Goal: Find specific page/section: Find specific page/section

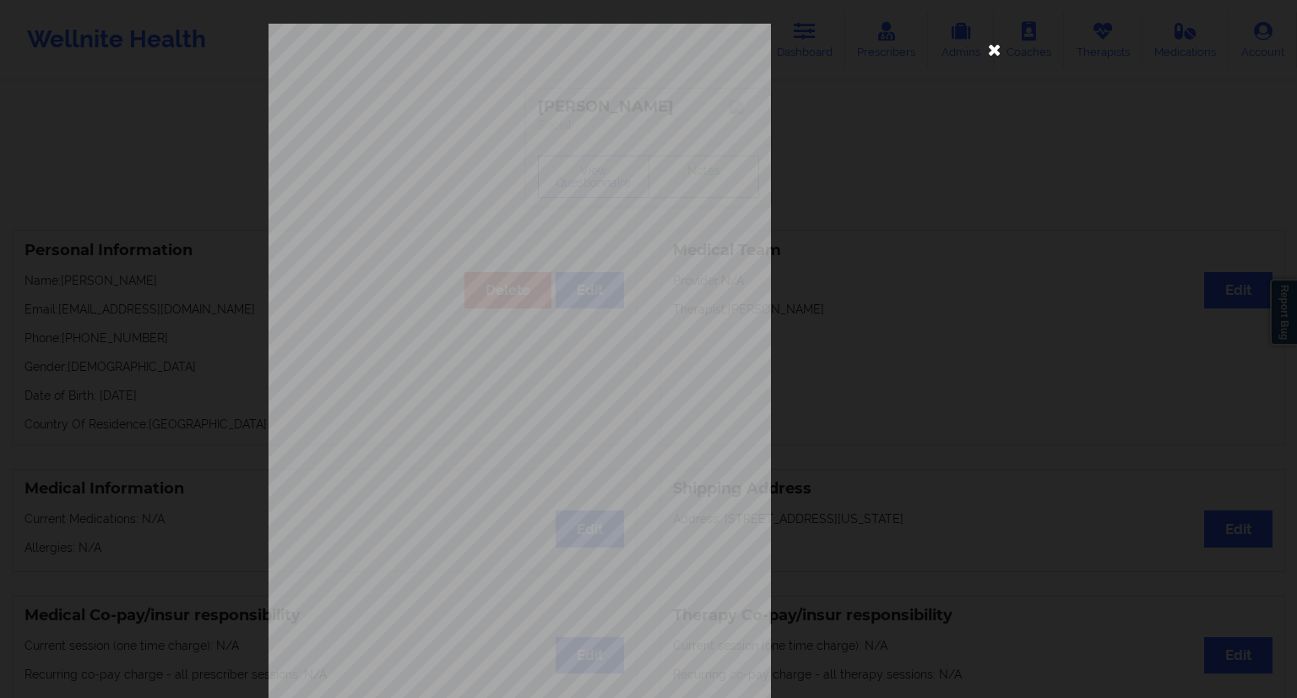
click at [987, 55] on icon at bounding box center [994, 48] width 27 height 27
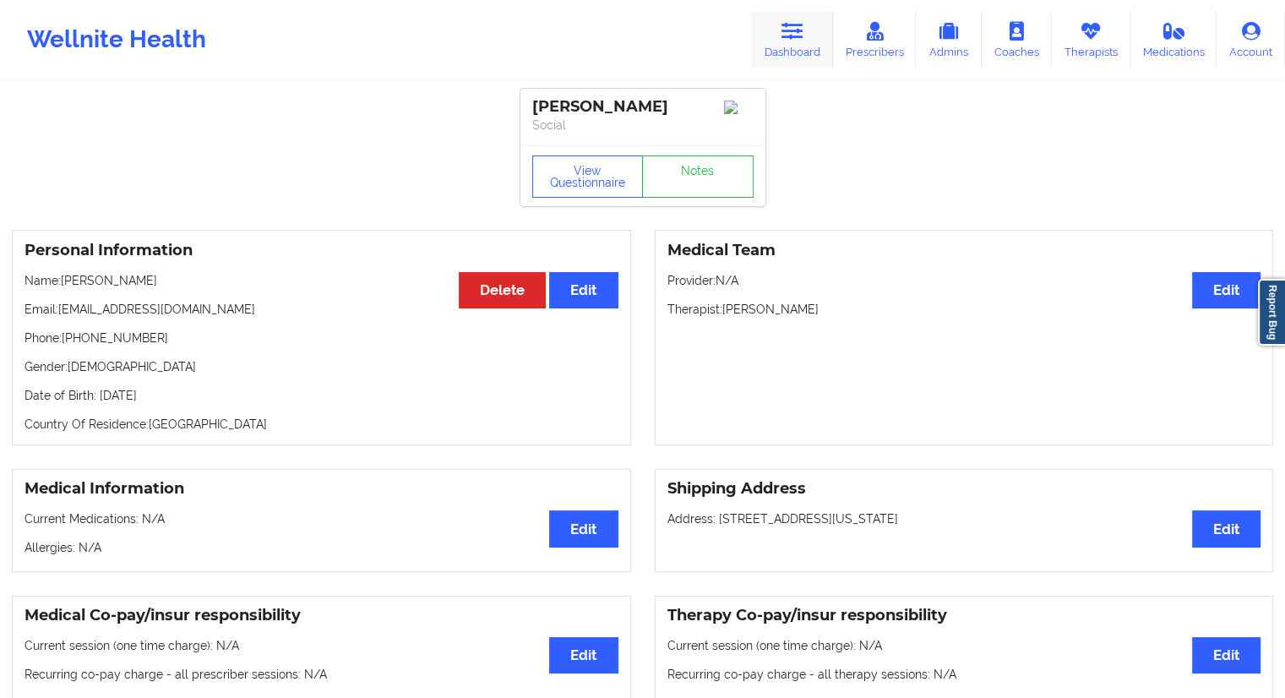
click at [796, 52] on link "Dashboard" at bounding box center [792, 40] width 81 height 56
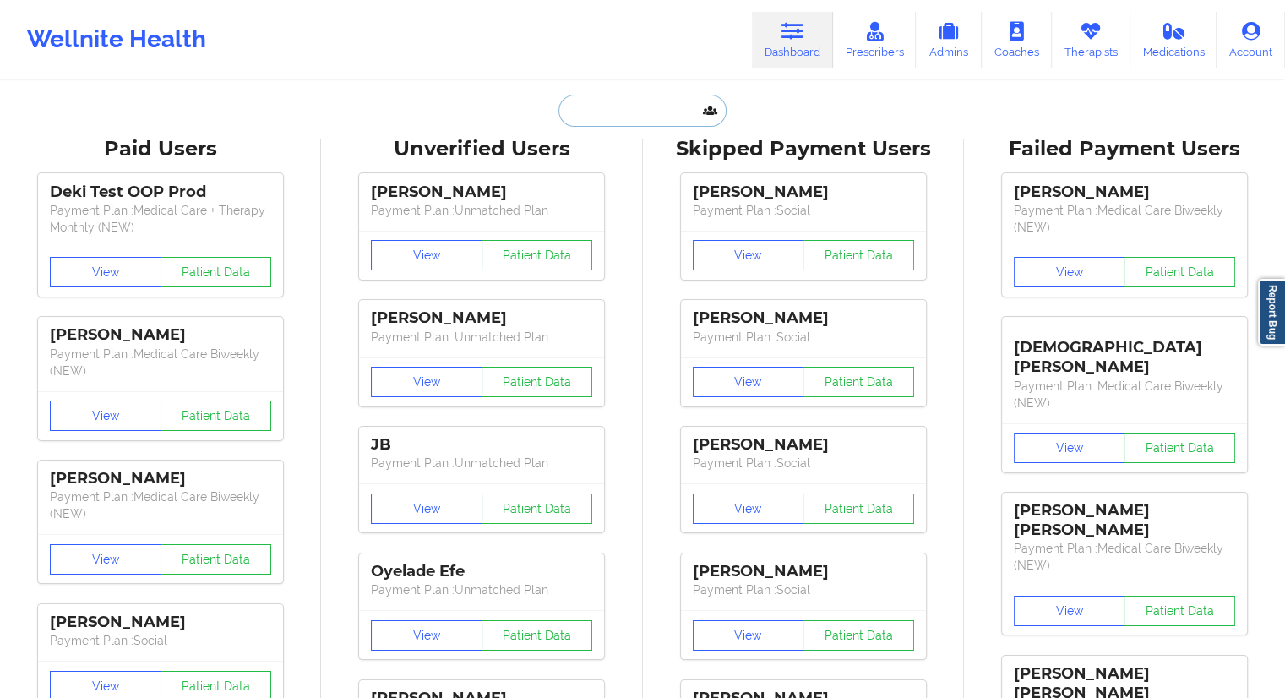
click at [605, 95] on input "text" at bounding box center [641, 111] width 167 height 32
paste input "[EMAIL_ADDRESS][DOMAIN_NAME]"
type input "[EMAIL_ADDRESS][DOMAIN_NAME]"
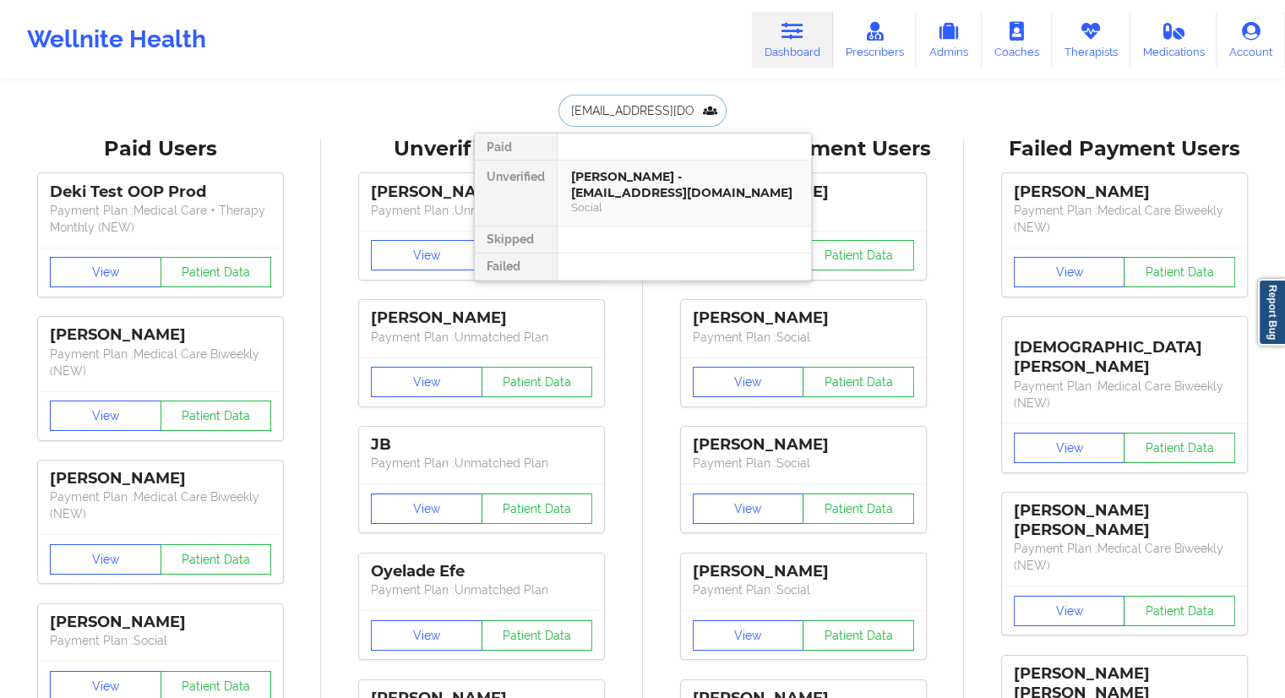
click at [604, 183] on div "[PERSON_NAME] - [EMAIL_ADDRESS][DOMAIN_NAME]" at bounding box center [684, 184] width 226 height 31
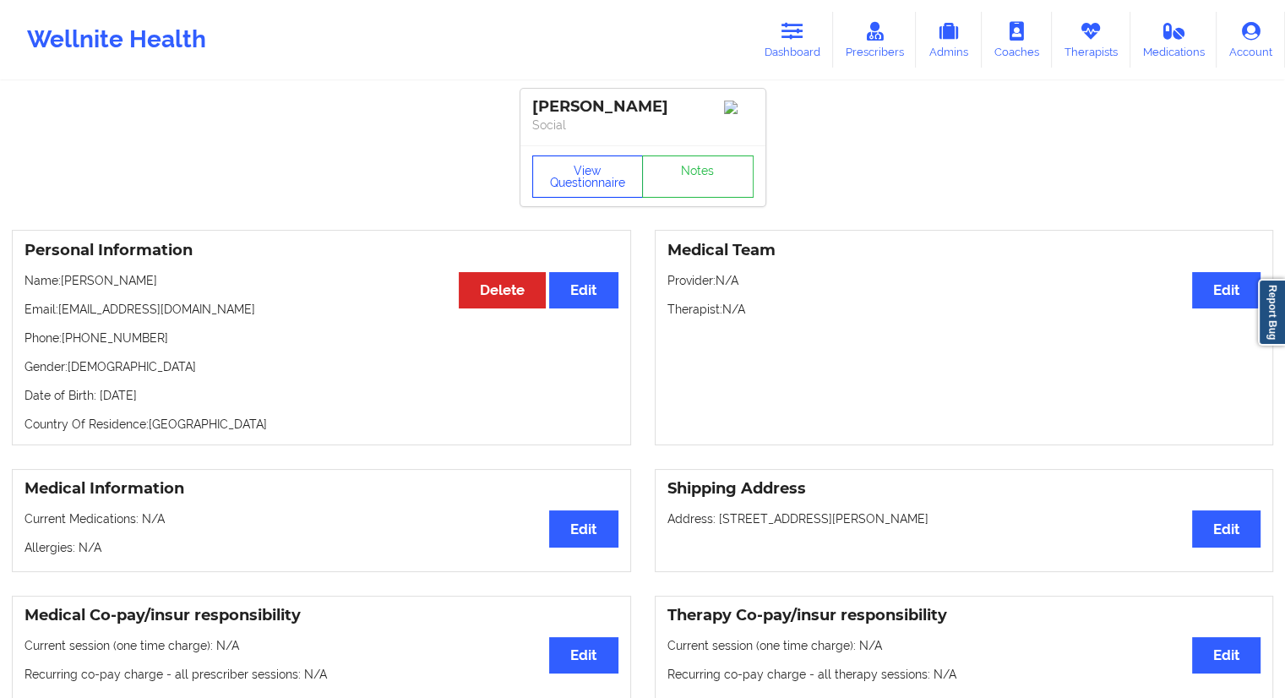
click at [569, 179] on button "View Questionnaire" at bounding box center [587, 176] width 111 height 42
drag, startPoint x: 206, startPoint y: 315, endPoint x: 58, endPoint y: 314, distance: 147.8
click at [58, 314] on p "Email: [EMAIL_ADDRESS][DOMAIN_NAME]" at bounding box center [321, 309] width 594 height 17
copy p "[EMAIL_ADDRESS][DOMAIN_NAME]"
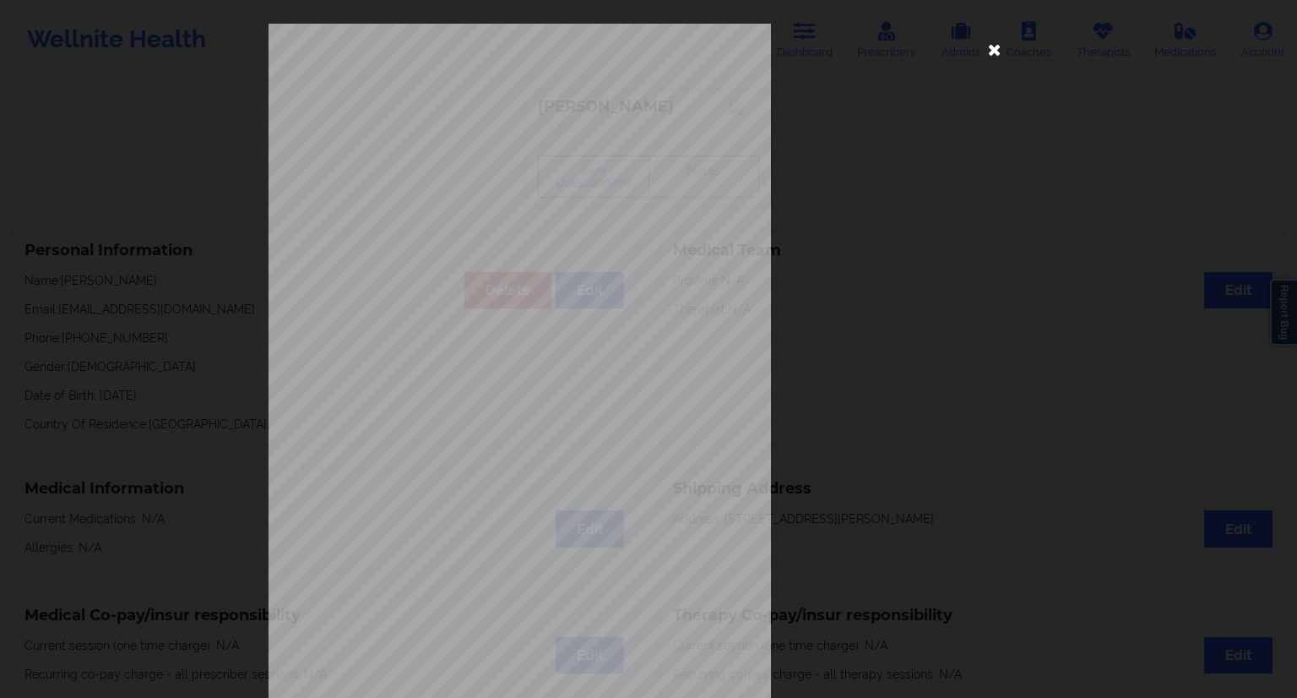
click at [987, 52] on icon at bounding box center [994, 48] width 27 height 27
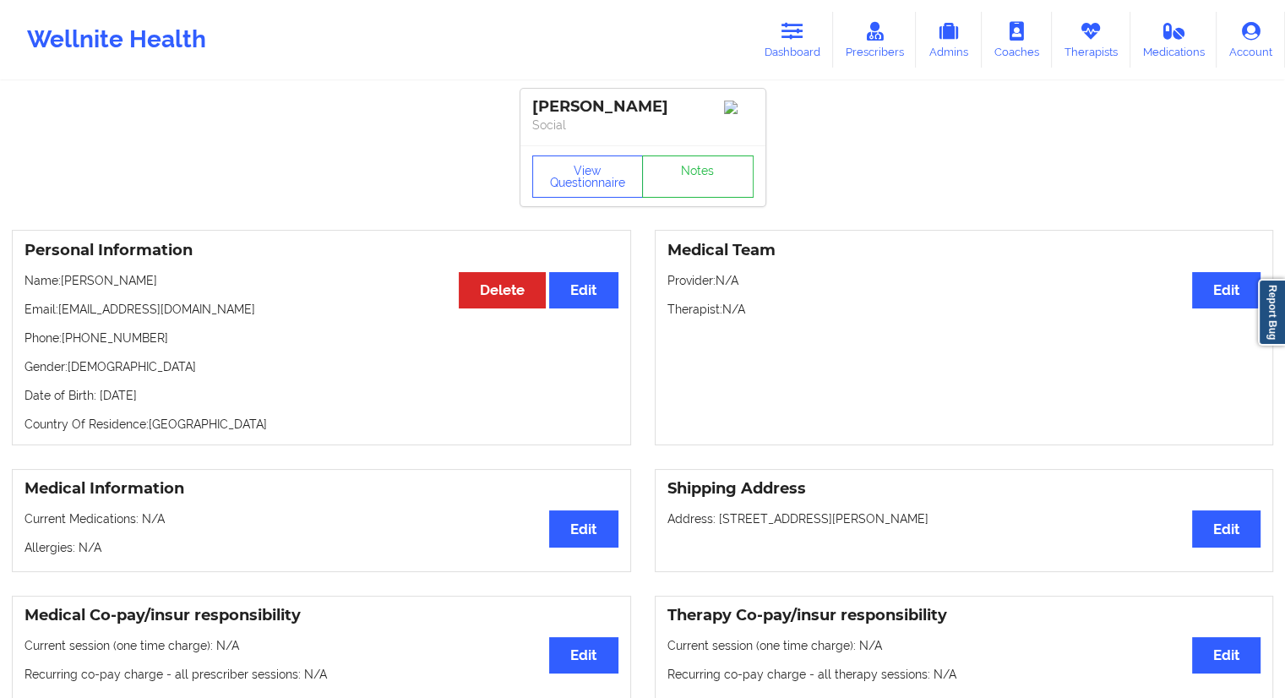
drag, startPoint x: 166, startPoint y: 280, endPoint x: 64, endPoint y: 275, distance: 101.5
click at [64, 275] on div "Personal Information Edit Delete Name: [PERSON_NAME] Email: [EMAIL_ADDRESS][DOM…" at bounding box center [321, 337] width 619 height 215
copy p "[PERSON_NAME]"
click at [775, 52] on link "Dashboard" at bounding box center [792, 40] width 81 height 56
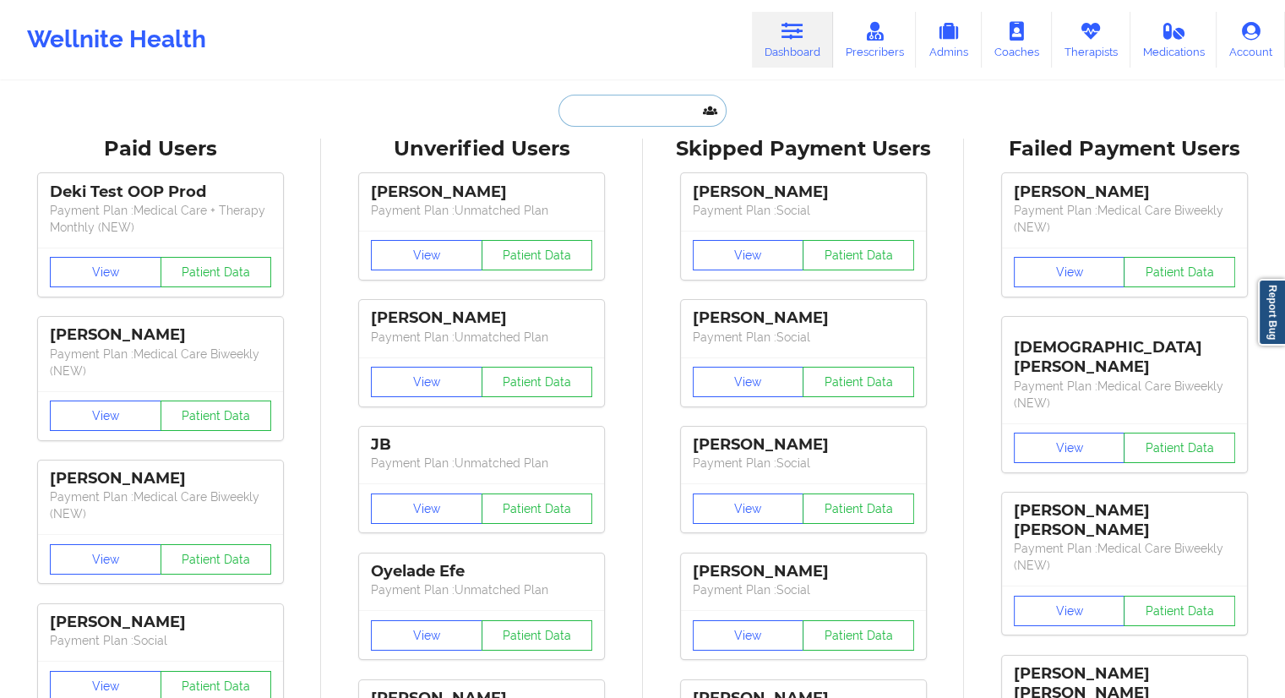
drag, startPoint x: 672, startPoint y: 98, endPoint x: 666, endPoint y: 106, distance: 9.6
click at [672, 98] on input "text" at bounding box center [641, 111] width 167 height 32
paste input "[PERSON_NAME]"
type input "[PERSON_NAME]"
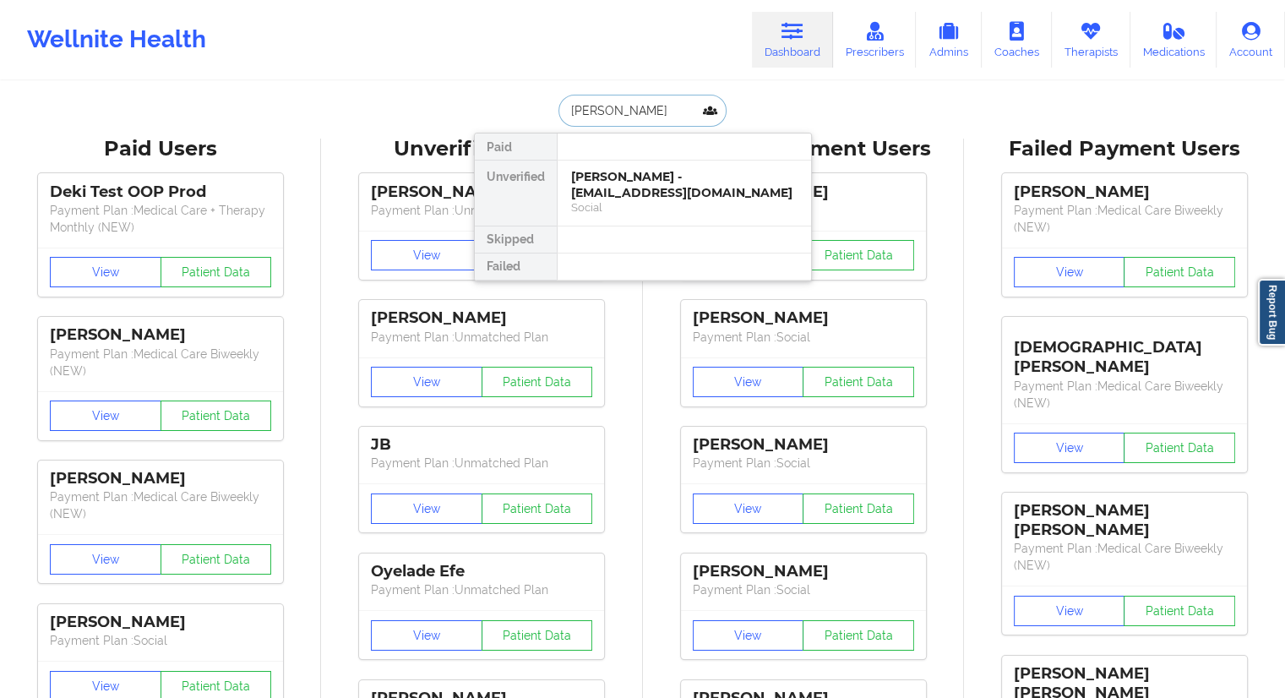
click at [622, 185] on div "[PERSON_NAME] - [EMAIL_ADDRESS][DOMAIN_NAME]" at bounding box center [684, 184] width 226 height 31
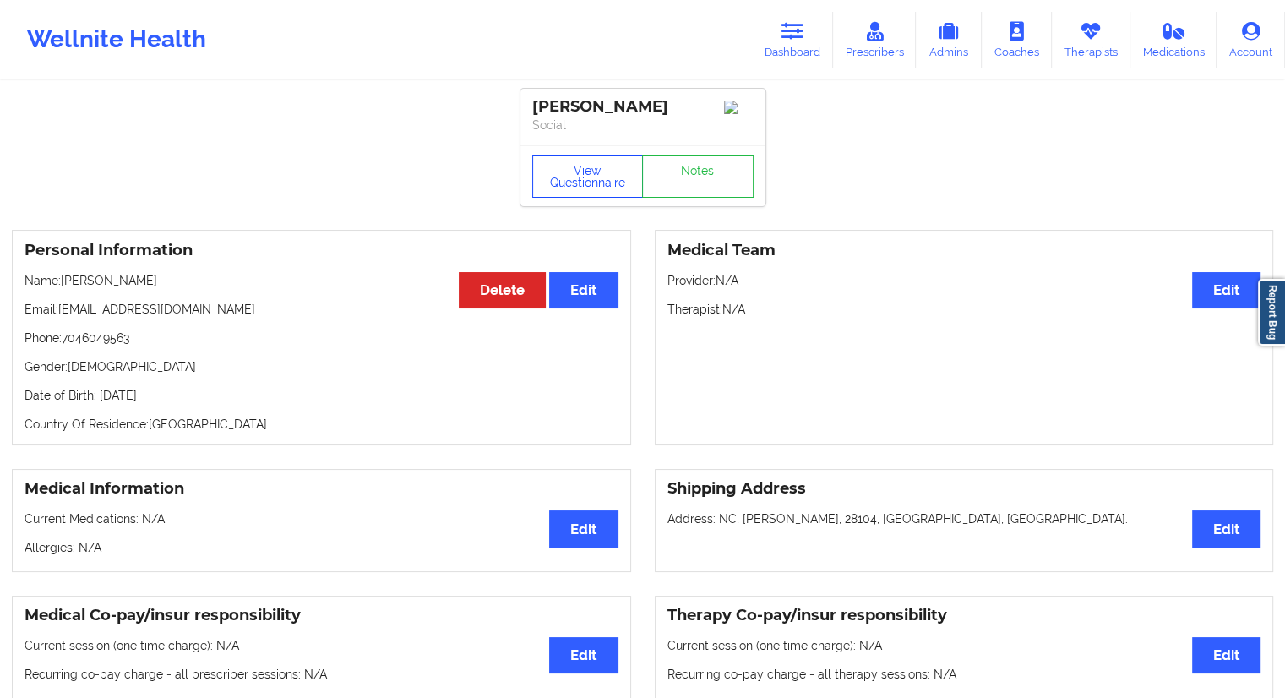
drag, startPoint x: 547, startPoint y: 206, endPoint x: 569, endPoint y: 198, distance: 23.2
click at [560, 202] on div "View Questionnaire Notes" at bounding box center [642, 175] width 245 height 61
click at [569, 198] on button "View Questionnaire" at bounding box center [587, 176] width 111 height 42
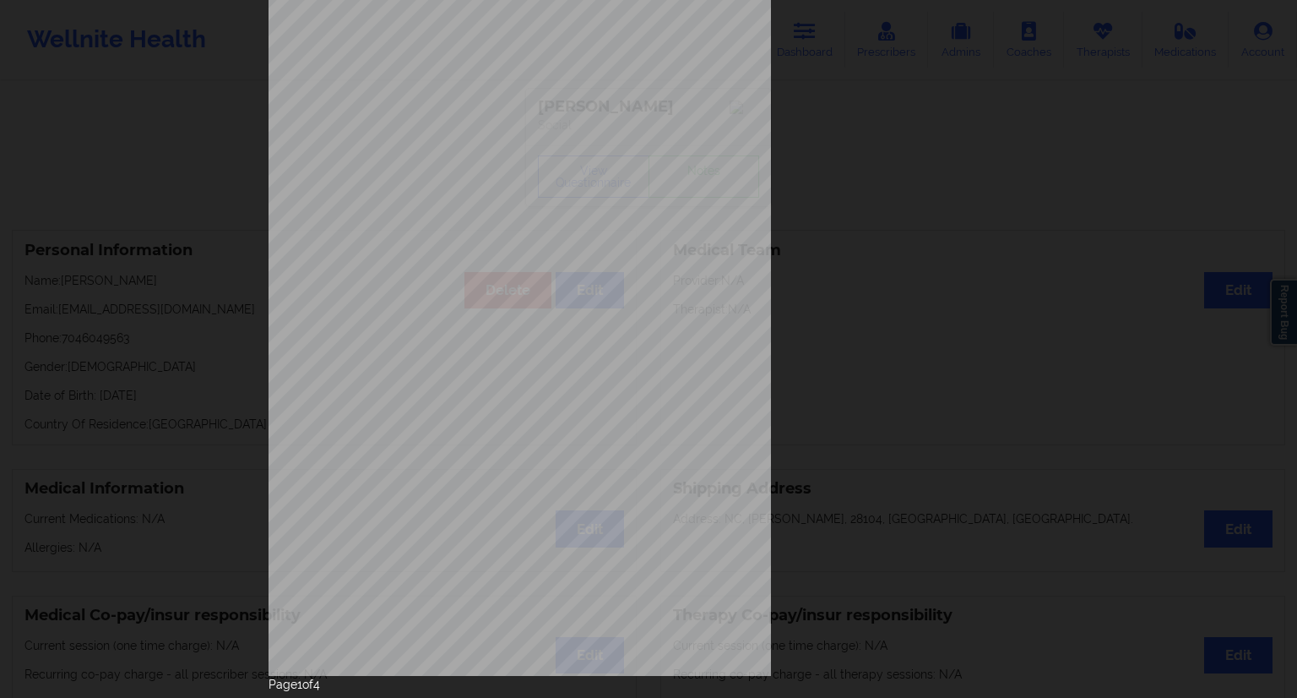
scroll to position [108, 0]
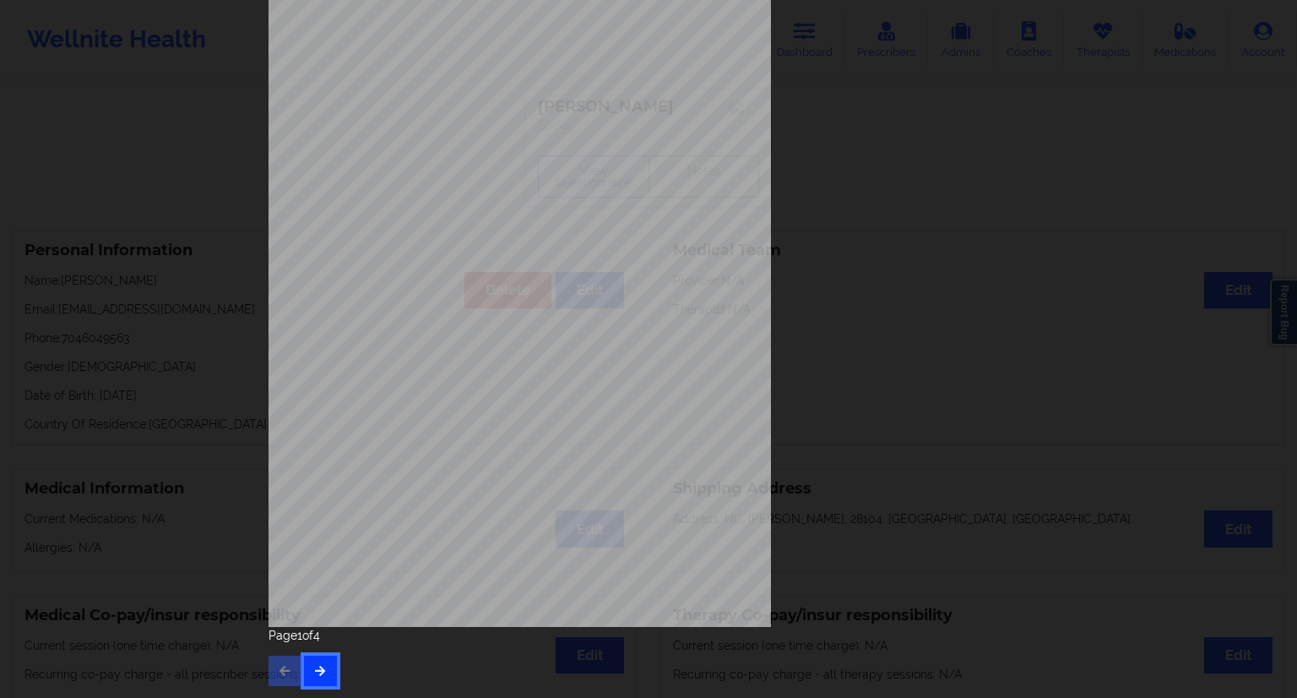
click at [319, 665] on icon "button" at bounding box center [320, 670] width 14 height 10
click at [324, 674] on button "button" at bounding box center [320, 670] width 33 height 30
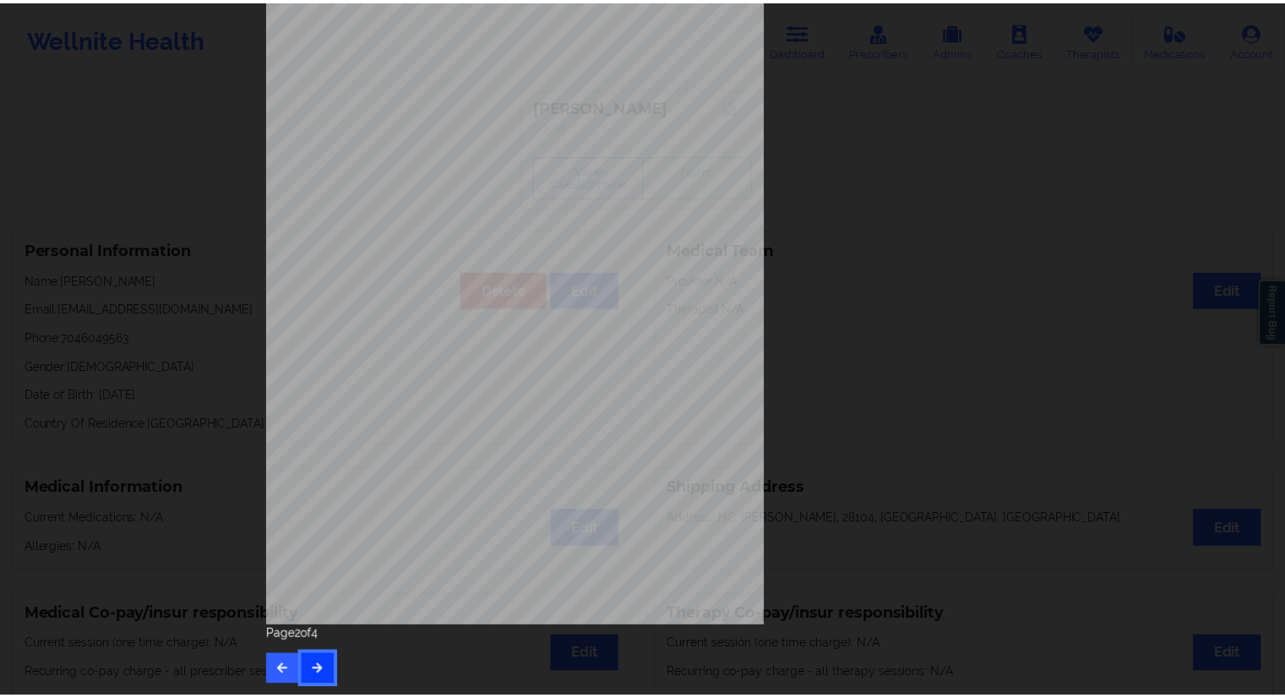
scroll to position [0, 0]
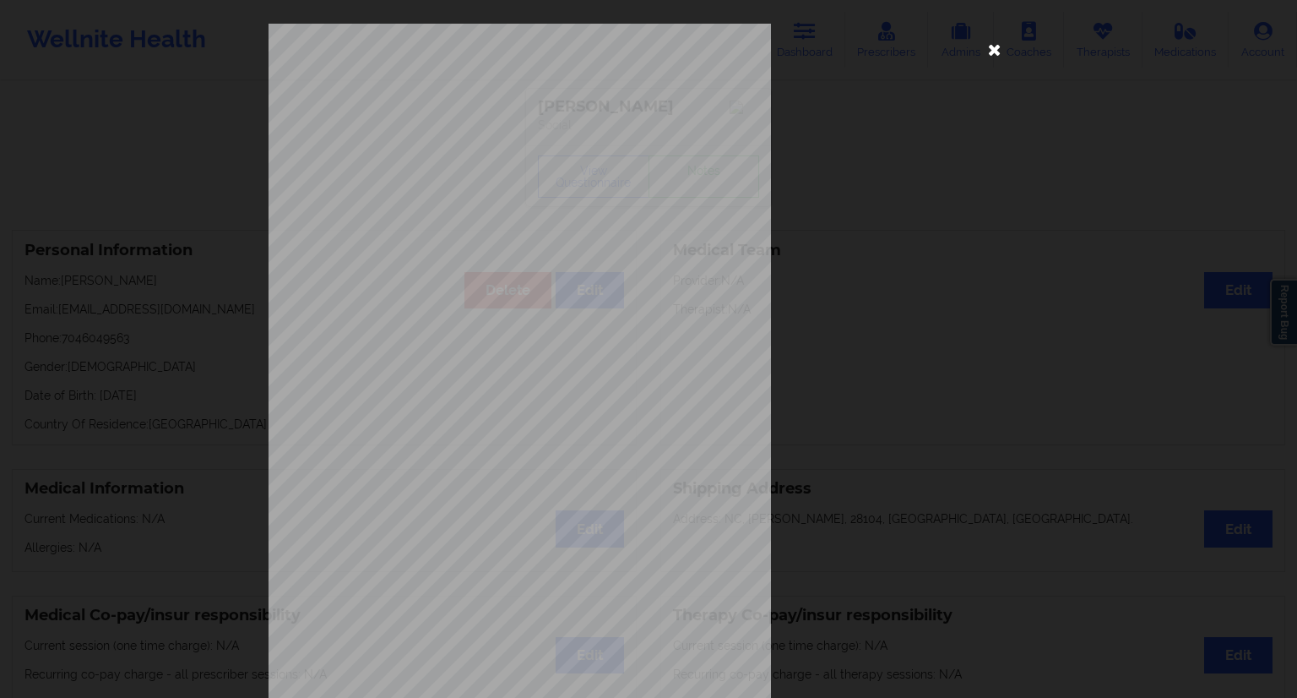
click at [989, 49] on icon at bounding box center [994, 48] width 27 height 27
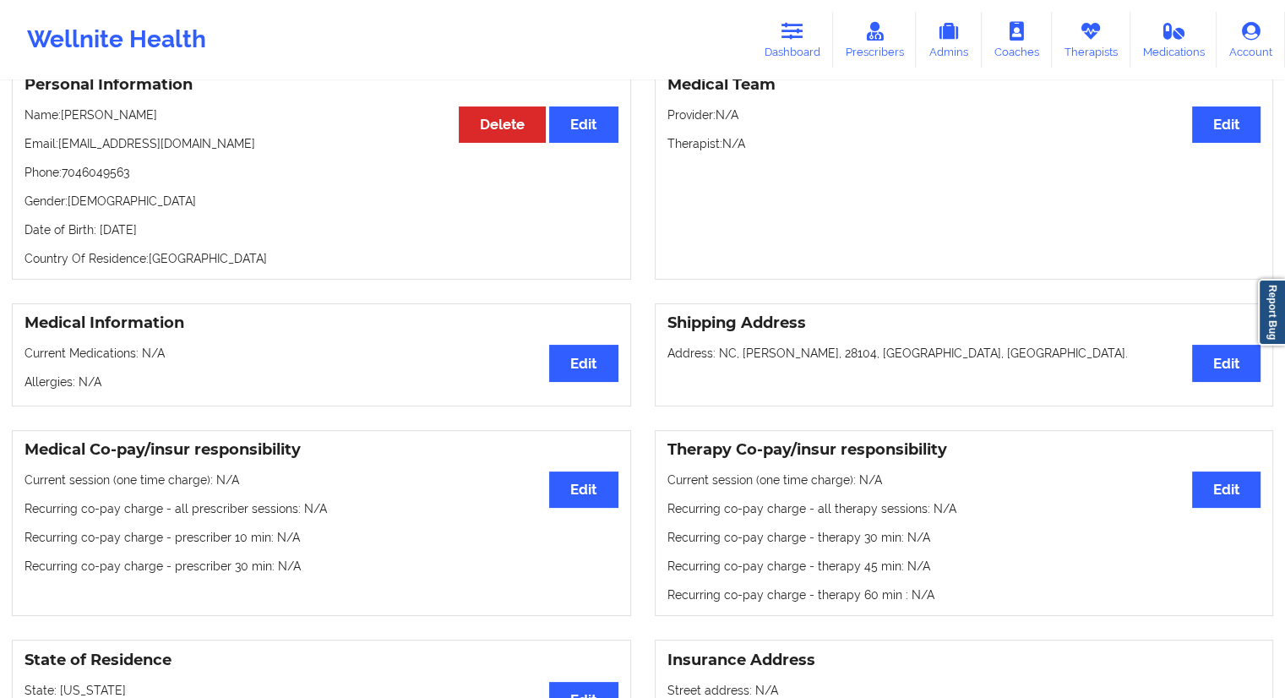
scroll to position [84, 0]
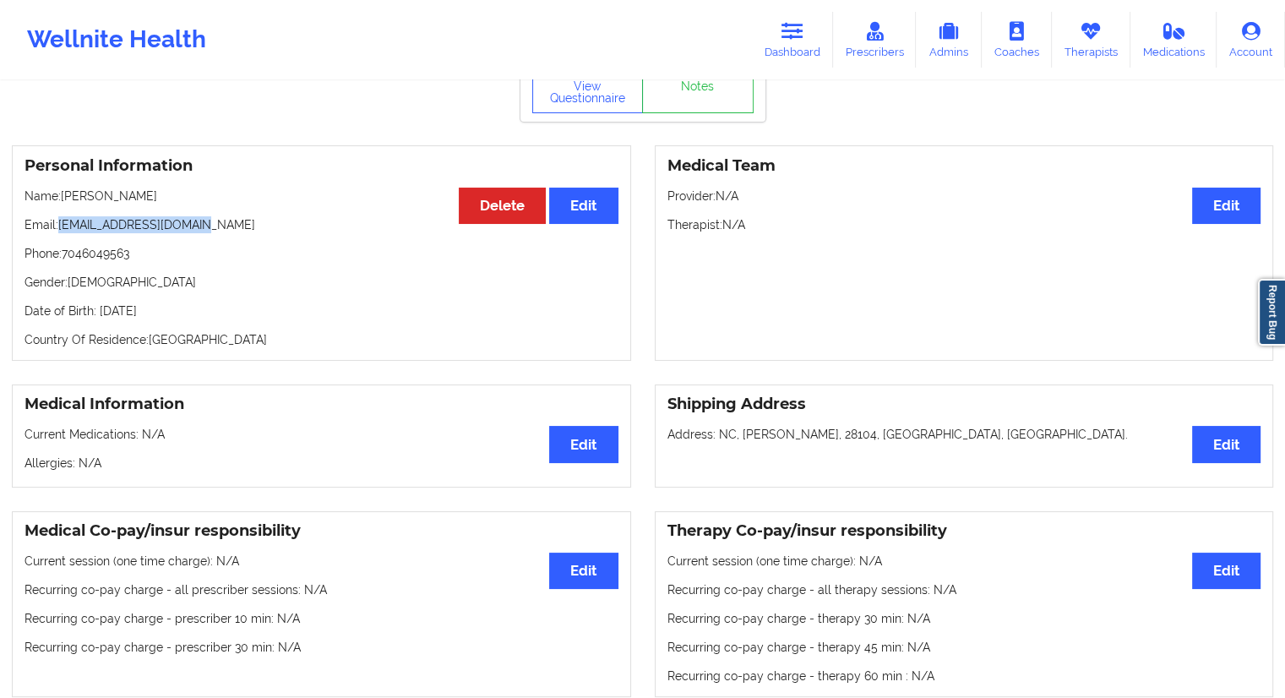
drag, startPoint x: 215, startPoint y: 225, endPoint x: 61, endPoint y: 231, distance: 153.8
click at [61, 231] on div "Personal Information Edit Delete Name: [PERSON_NAME] Email: [EMAIL_ADDRESS][DOM…" at bounding box center [321, 252] width 619 height 215
copy p "[EMAIL_ADDRESS][DOMAIN_NAME]"
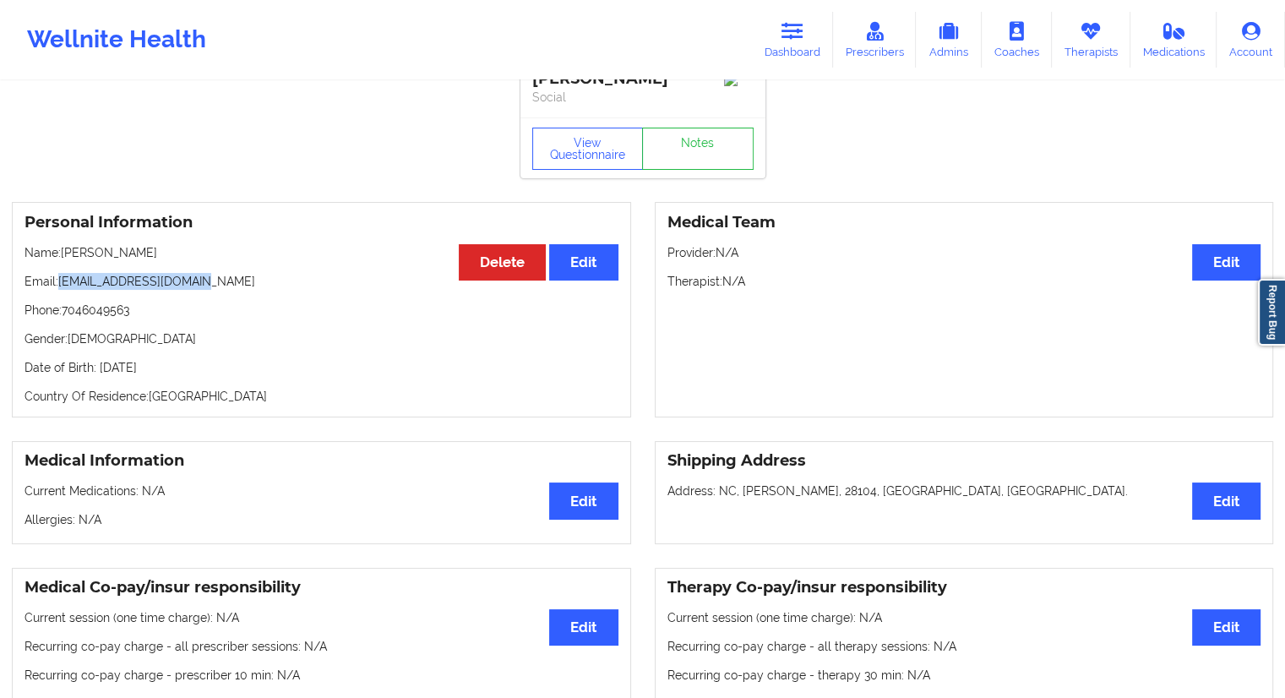
scroll to position [0, 0]
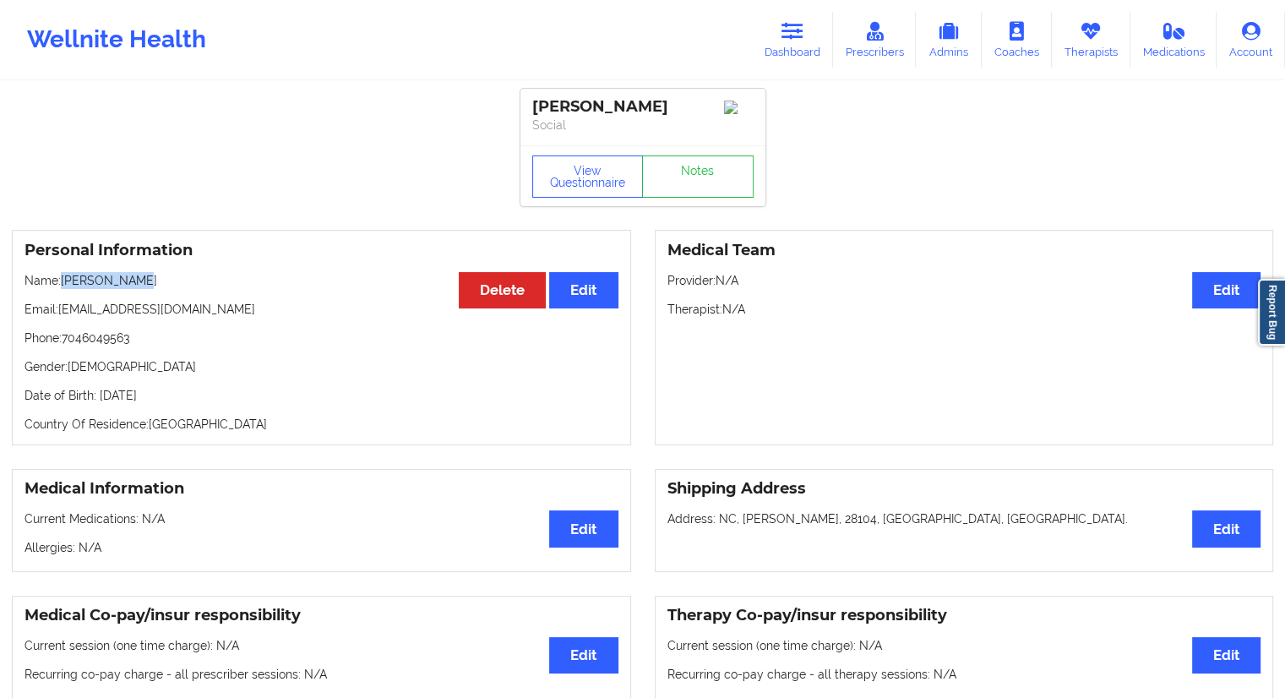
drag, startPoint x: 183, startPoint y: 284, endPoint x: 63, endPoint y: 281, distance: 120.0
click at [63, 281] on p "Name: [PERSON_NAME]" at bounding box center [321, 280] width 594 height 17
copy p "[PERSON_NAME]"
drag, startPoint x: 815, startPoint y: 41, endPoint x: 807, endPoint y: 48, distance: 11.4
click at [815, 41] on link "Dashboard" at bounding box center [792, 40] width 81 height 56
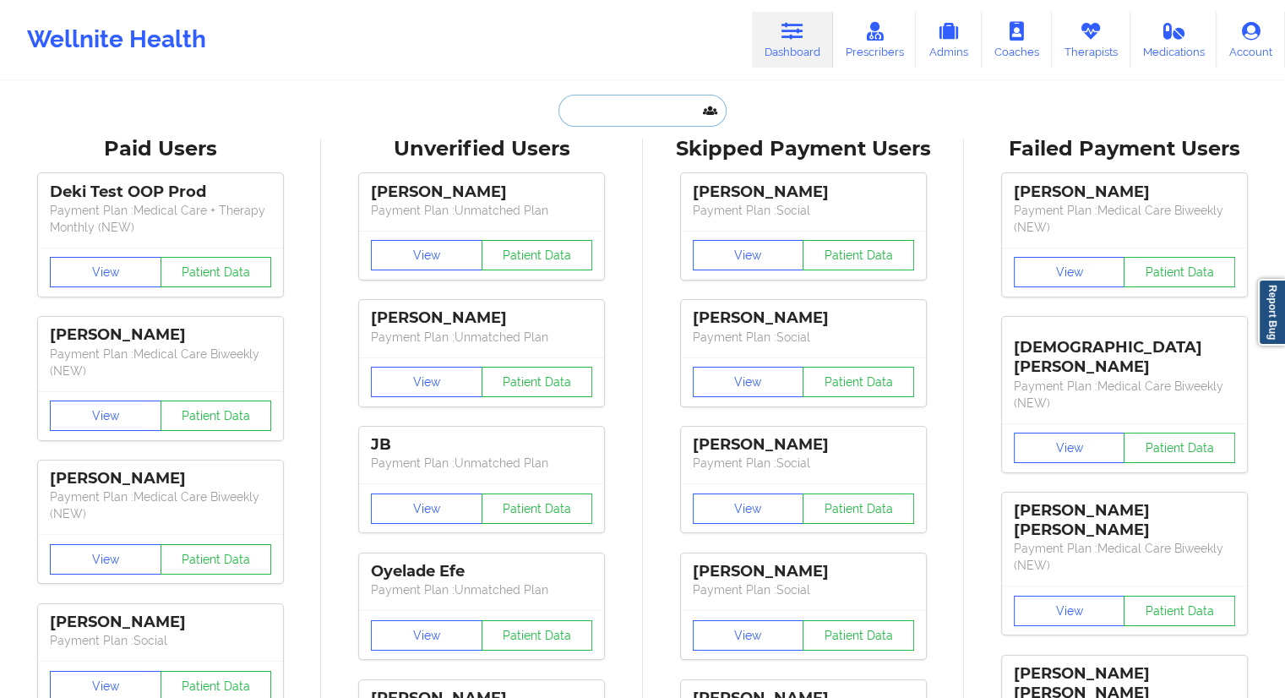
click at [646, 112] on input "text" at bounding box center [641, 111] width 167 height 32
paste input "[PERSON_NAME]"
type input "[PERSON_NAME]"
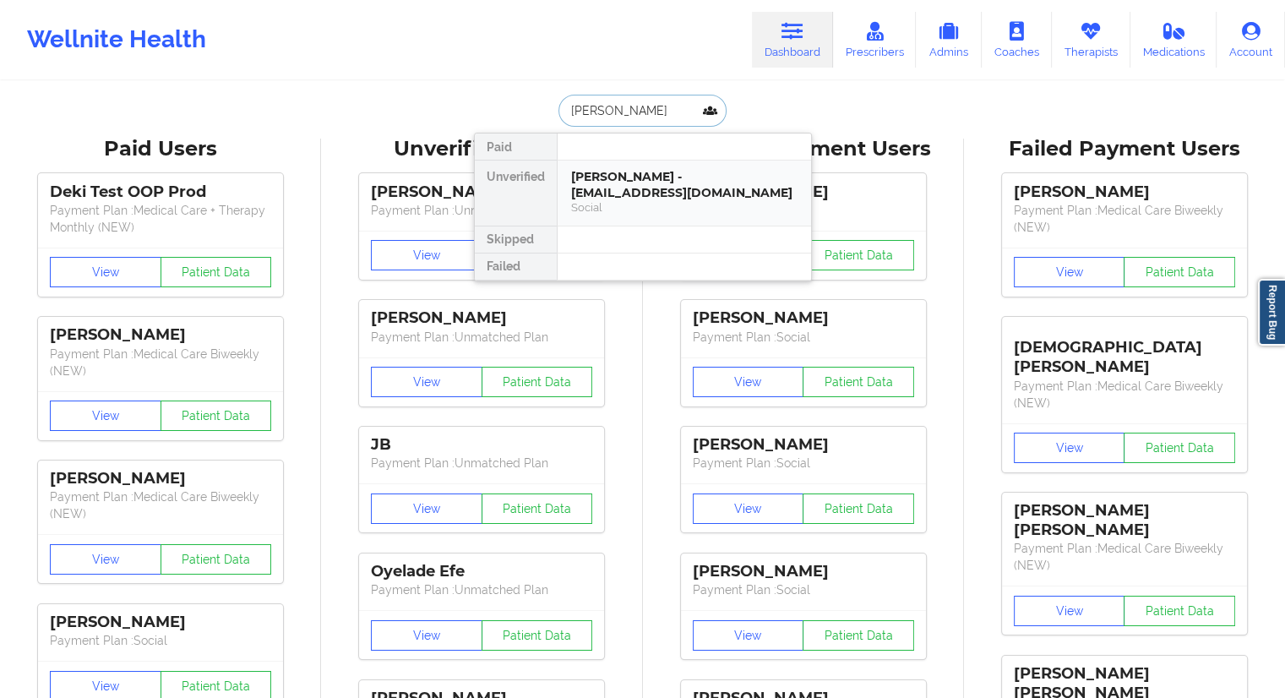
click at [627, 185] on div "[PERSON_NAME] - [EMAIL_ADDRESS][DOMAIN_NAME]" at bounding box center [684, 184] width 226 height 31
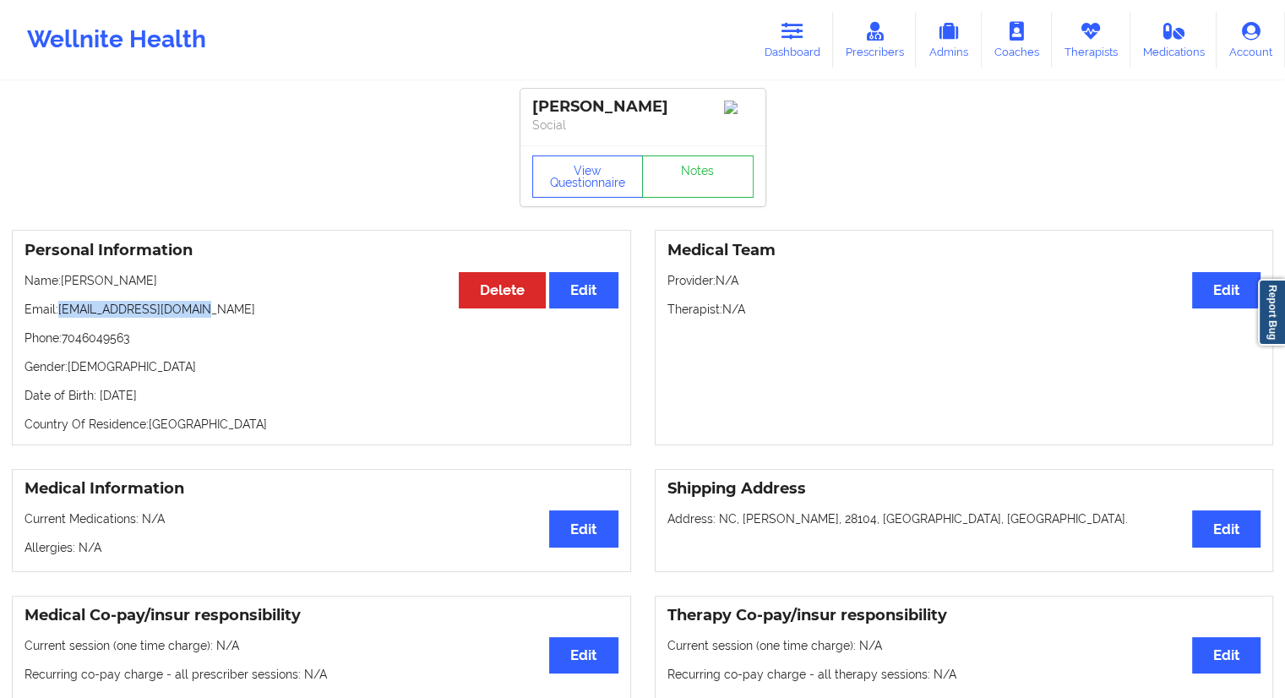
drag, startPoint x: 188, startPoint y: 311, endPoint x: 61, endPoint y: 315, distance: 127.6
click at [61, 315] on p "Email: [EMAIL_ADDRESS][DOMAIN_NAME]" at bounding box center [321, 309] width 594 height 17
copy p "[EMAIL_ADDRESS][DOMAIN_NAME]"
click at [799, 57] on link "Dashboard" at bounding box center [792, 40] width 81 height 56
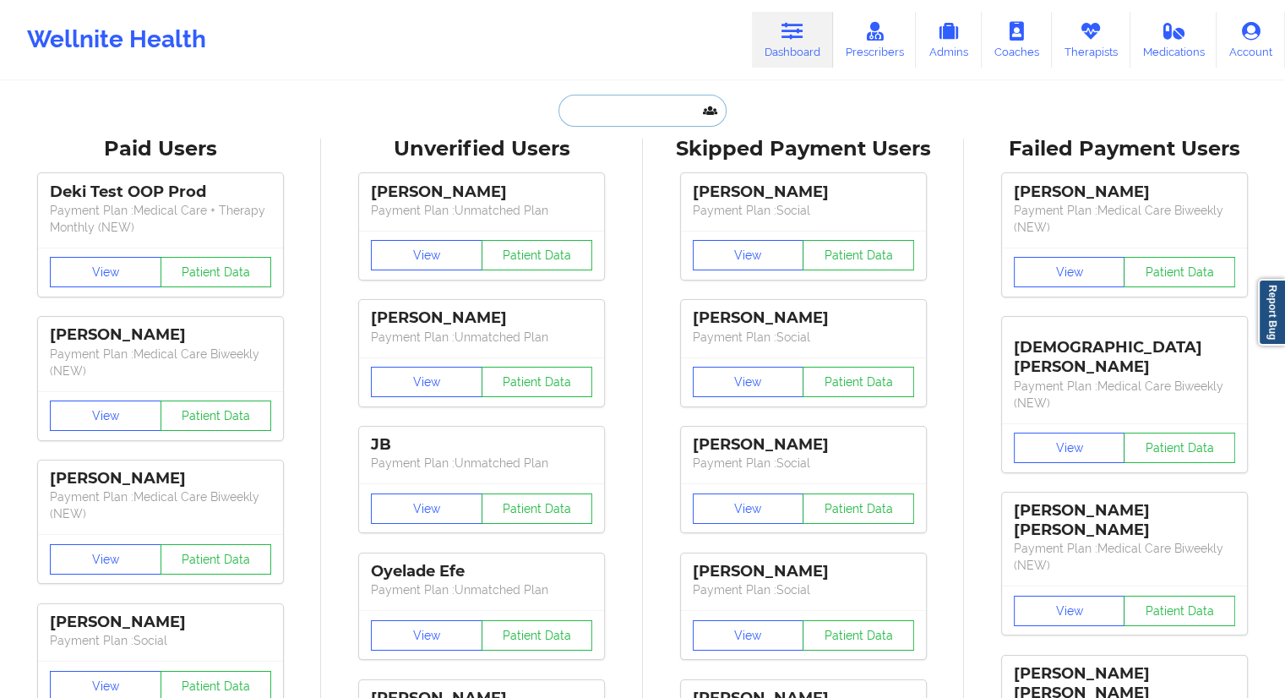
click at [611, 113] on input "text" at bounding box center [641, 111] width 167 height 32
paste input "[EMAIL_ADDRESS][DOMAIN_NAME]"
type input "[EMAIL_ADDRESS][DOMAIN_NAME]"
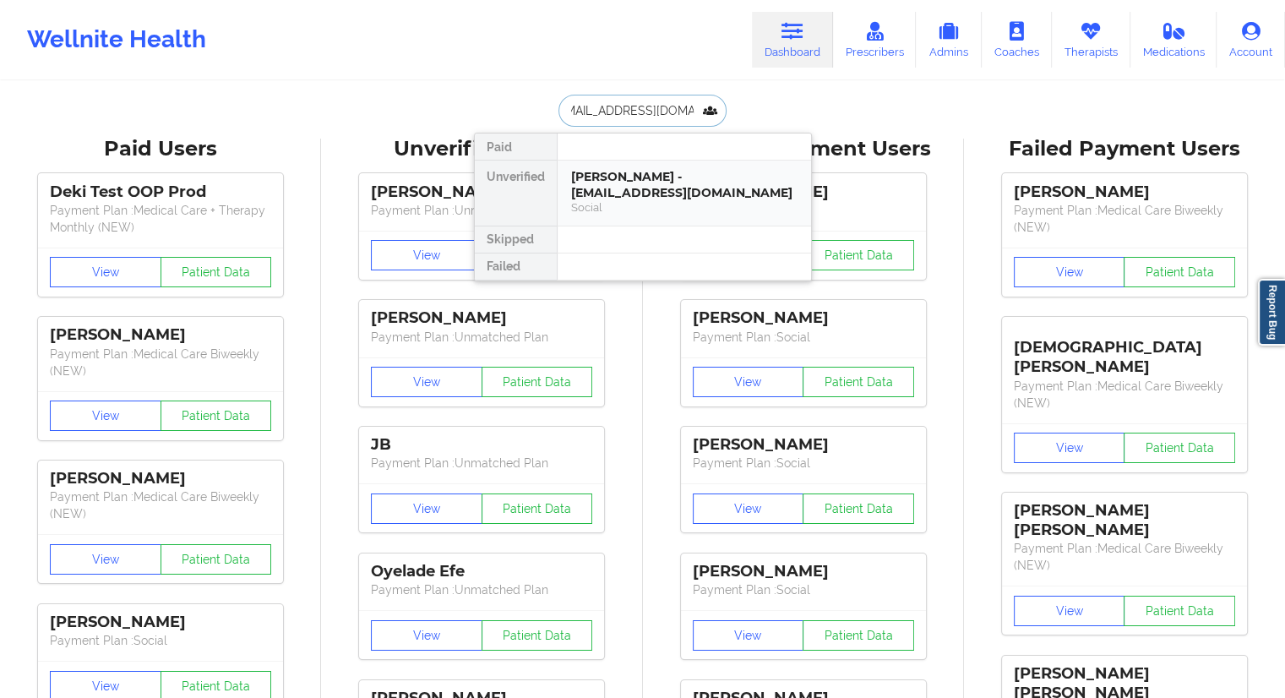
click at [645, 194] on div "[PERSON_NAME] - [EMAIL_ADDRESS][DOMAIN_NAME]" at bounding box center [684, 184] width 226 height 31
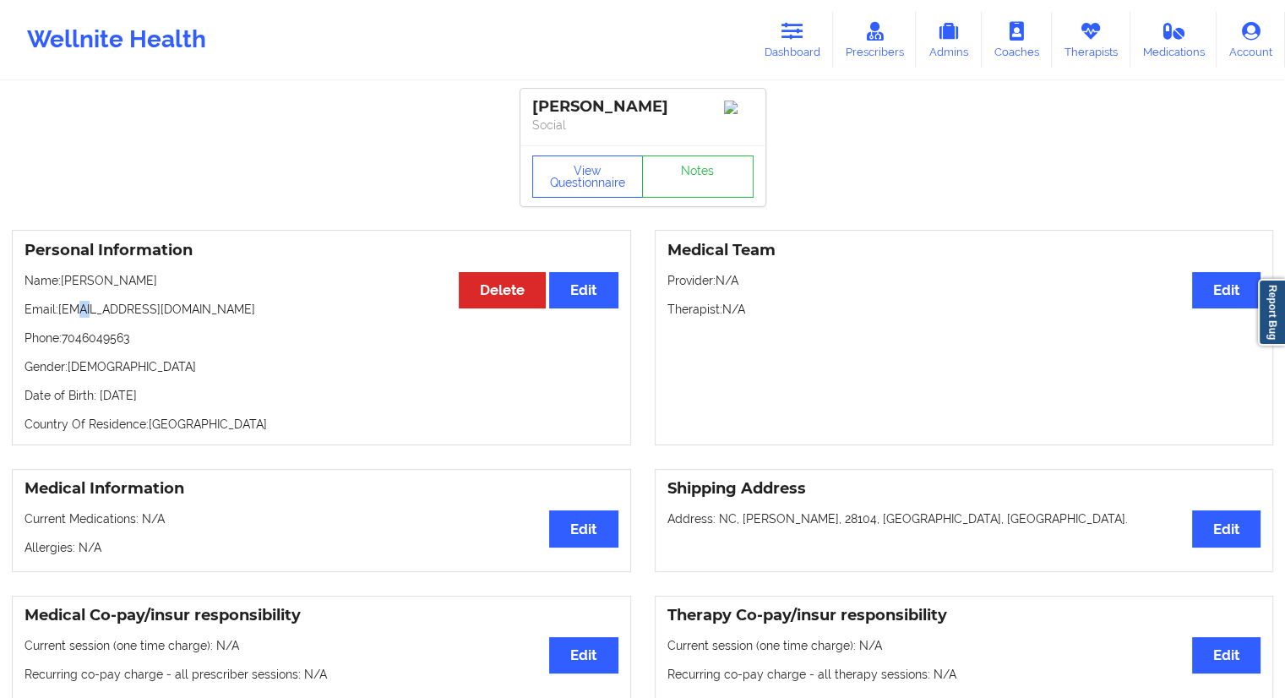
drag, startPoint x: 90, startPoint y: 295, endPoint x: 71, endPoint y: 289, distance: 20.3
click at [75, 295] on div "Personal Information Edit Delete Name: [PERSON_NAME] Email: [EMAIL_ADDRESS][DOM…" at bounding box center [321, 337] width 619 height 215
click at [84, 286] on p "Name: [PERSON_NAME]" at bounding box center [321, 280] width 594 height 17
drag, startPoint x: 159, startPoint y: 282, endPoint x: 58, endPoint y: 280, distance: 100.5
click at [58, 280] on p "Name: [PERSON_NAME]" at bounding box center [321, 280] width 594 height 17
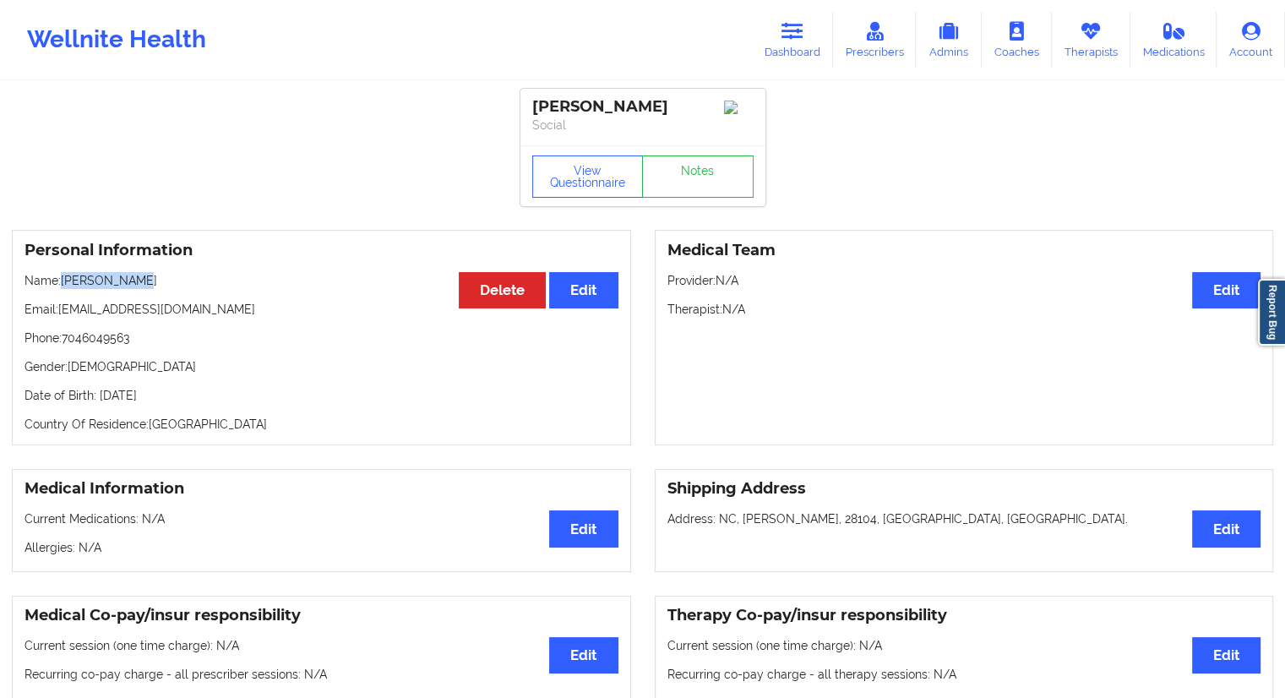
click at [94, 285] on p "Name: [PERSON_NAME]" at bounding box center [321, 280] width 594 height 17
drag, startPoint x: 181, startPoint y: 285, endPoint x: 65, endPoint y: 284, distance: 115.7
click at [65, 284] on p "Name: [PERSON_NAME]" at bounding box center [321, 280] width 594 height 17
copy p "[PERSON_NAME]"
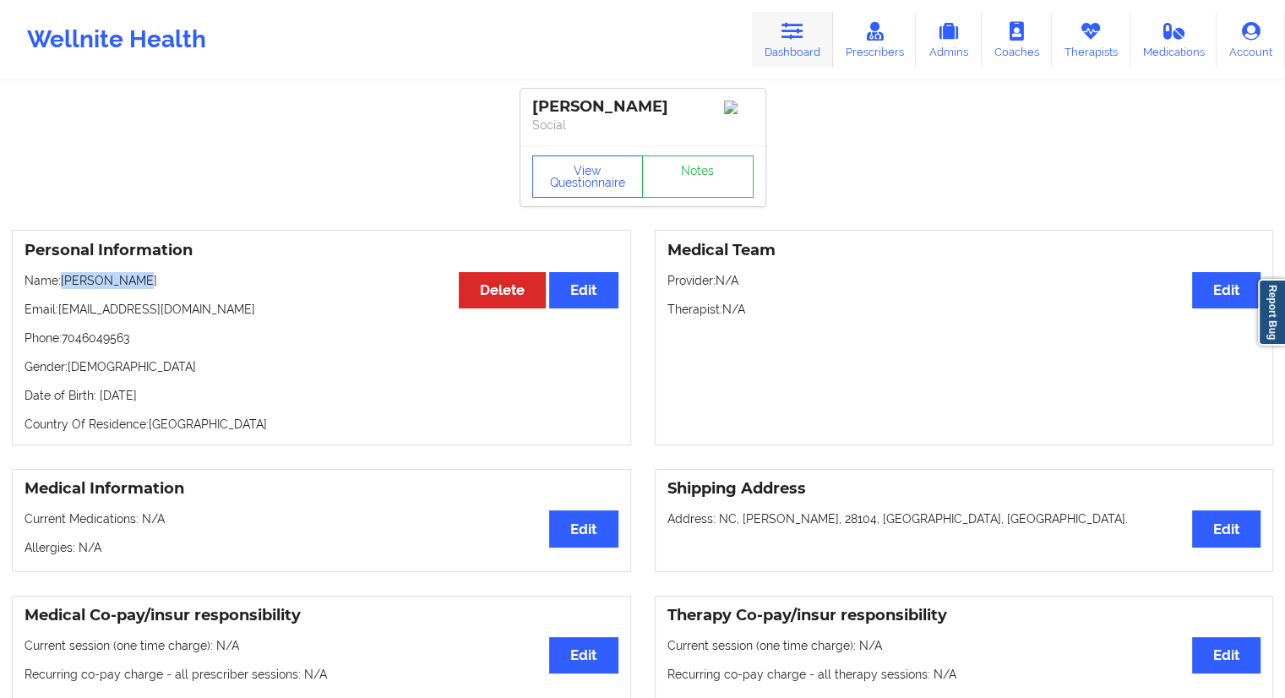
click at [788, 45] on link "Dashboard" at bounding box center [792, 40] width 81 height 56
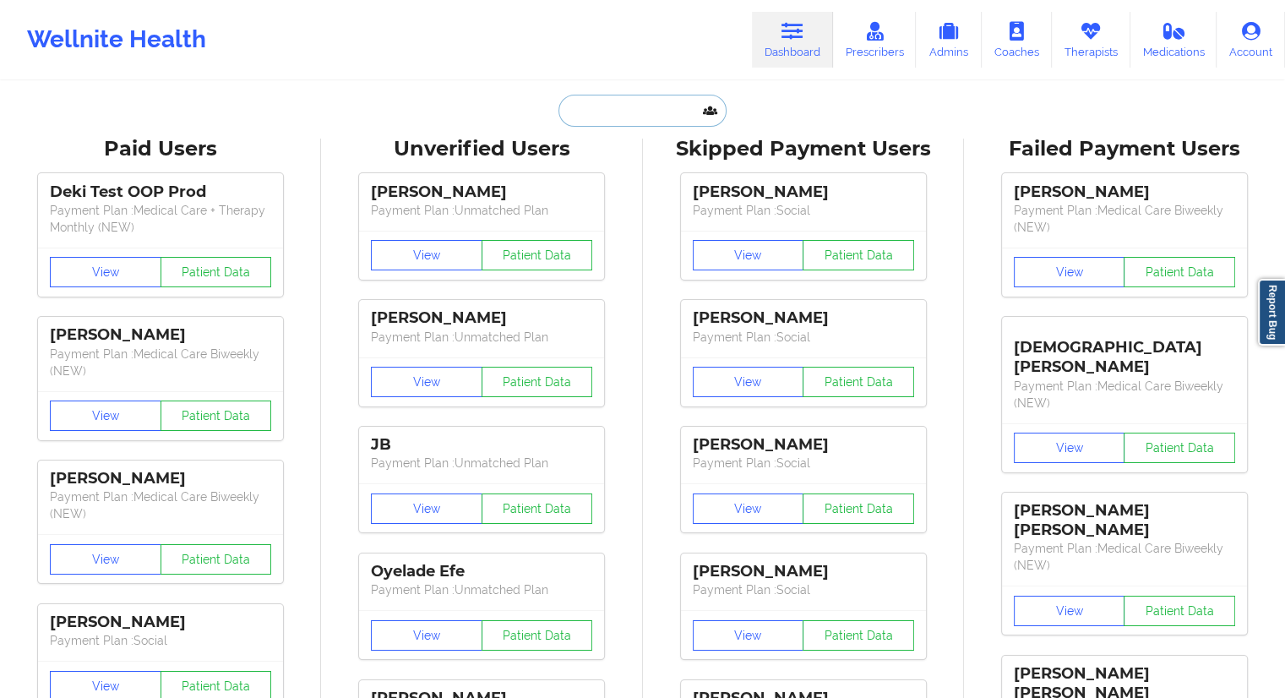
click at [633, 106] on input "text" at bounding box center [641, 111] width 167 height 32
paste input "[EMAIL_ADDRESS][DOMAIN_NAME]"
type input "[EMAIL_ADDRESS][DOMAIN_NAME]"
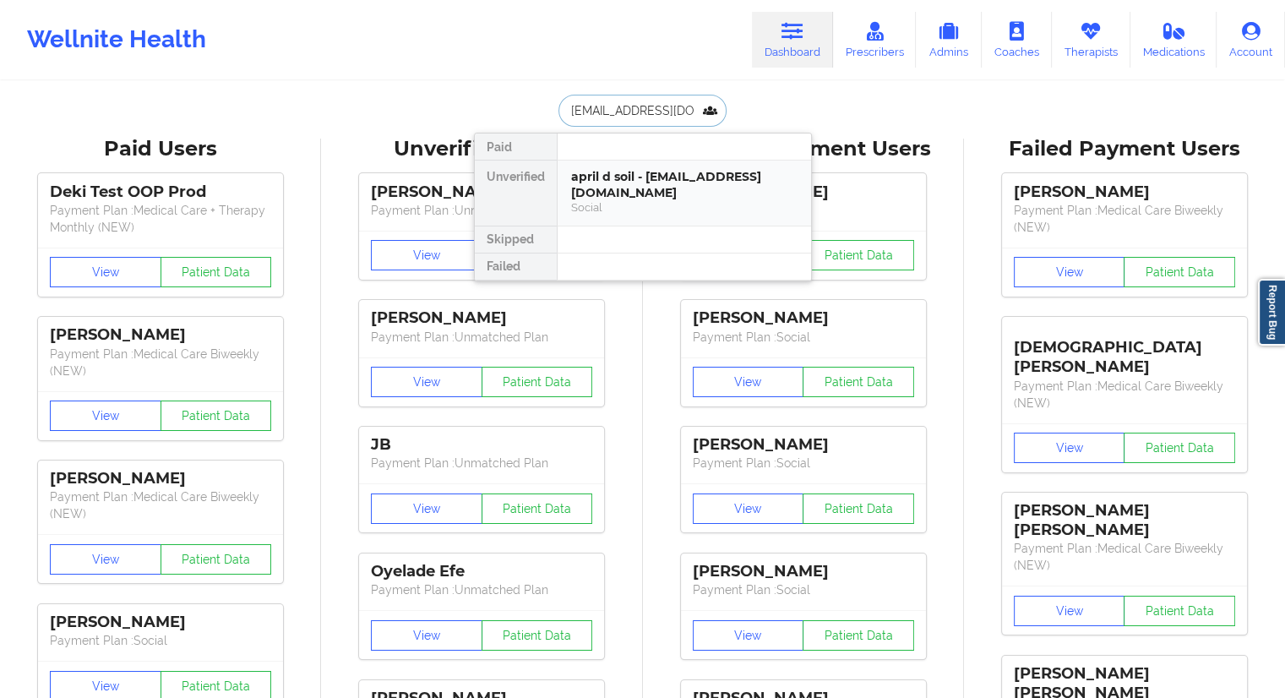
click at [624, 200] on div "Social" at bounding box center [684, 207] width 226 height 14
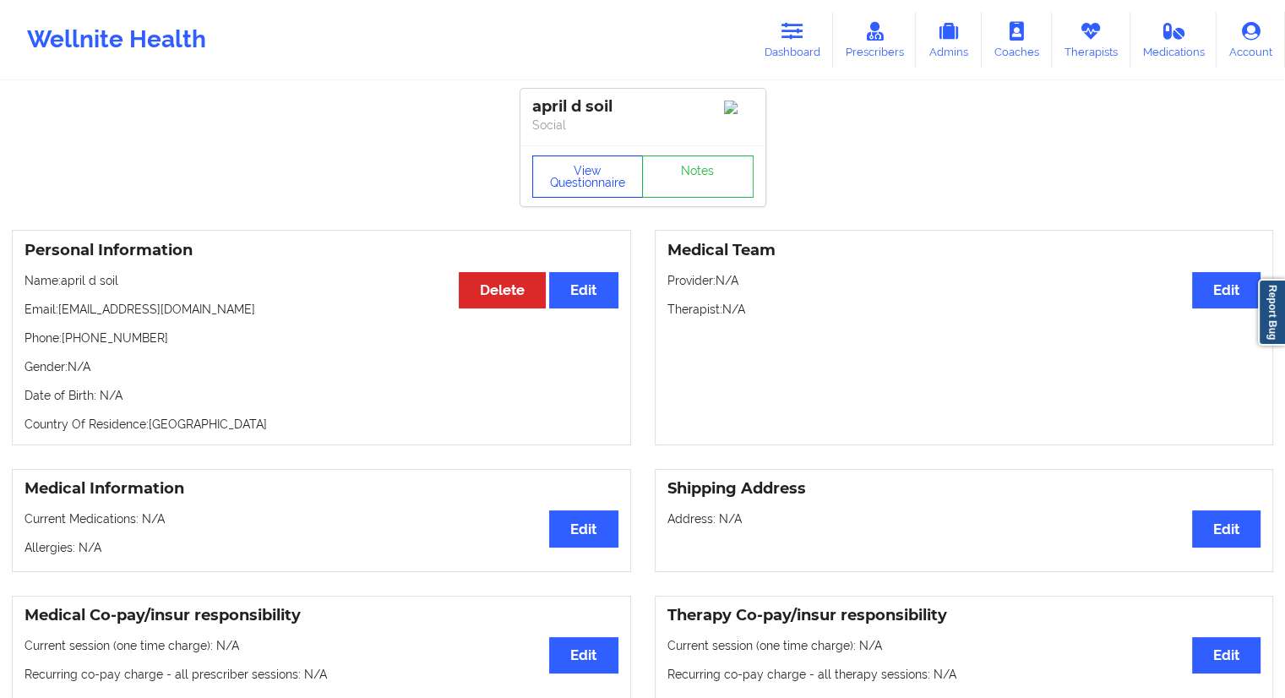
click at [565, 198] on button "View Questionnaire" at bounding box center [587, 176] width 111 height 42
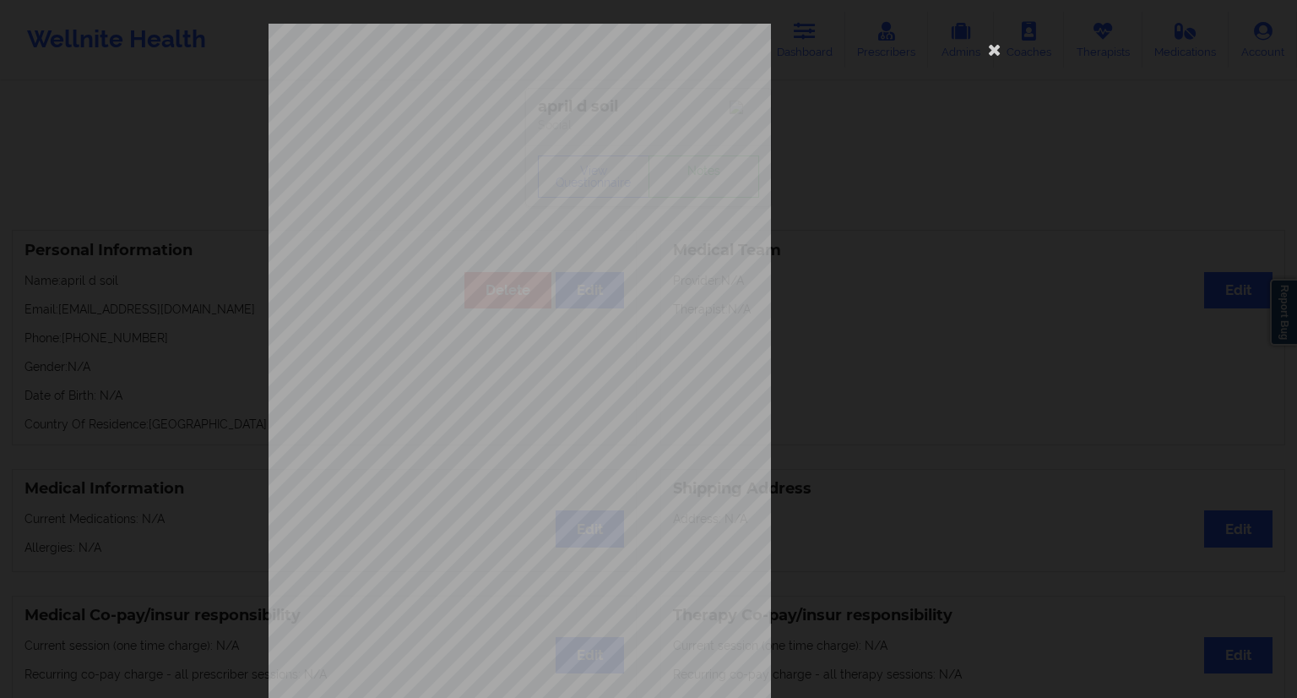
scroll to position [108, 0]
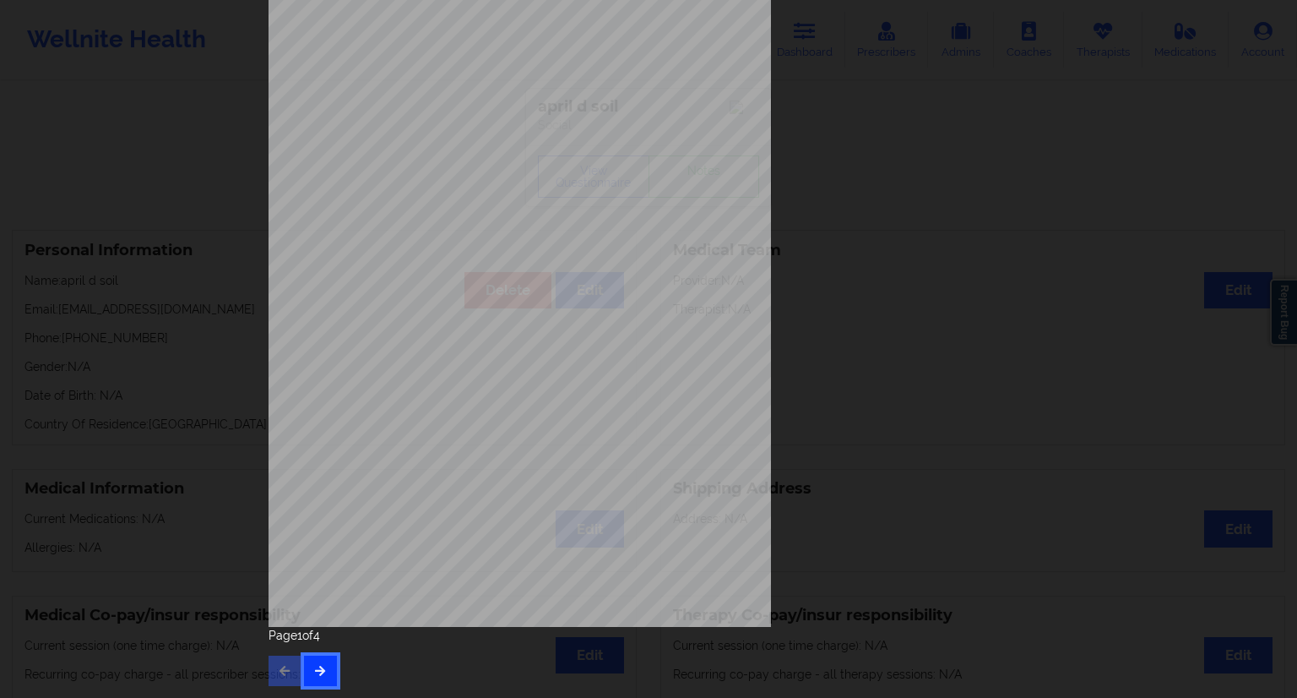
click at [321, 672] on icon "button" at bounding box center [320, 670] width 14 height 10
click at [306, 672] on button "button" at bounding box center [320, 670] width 33 height 30
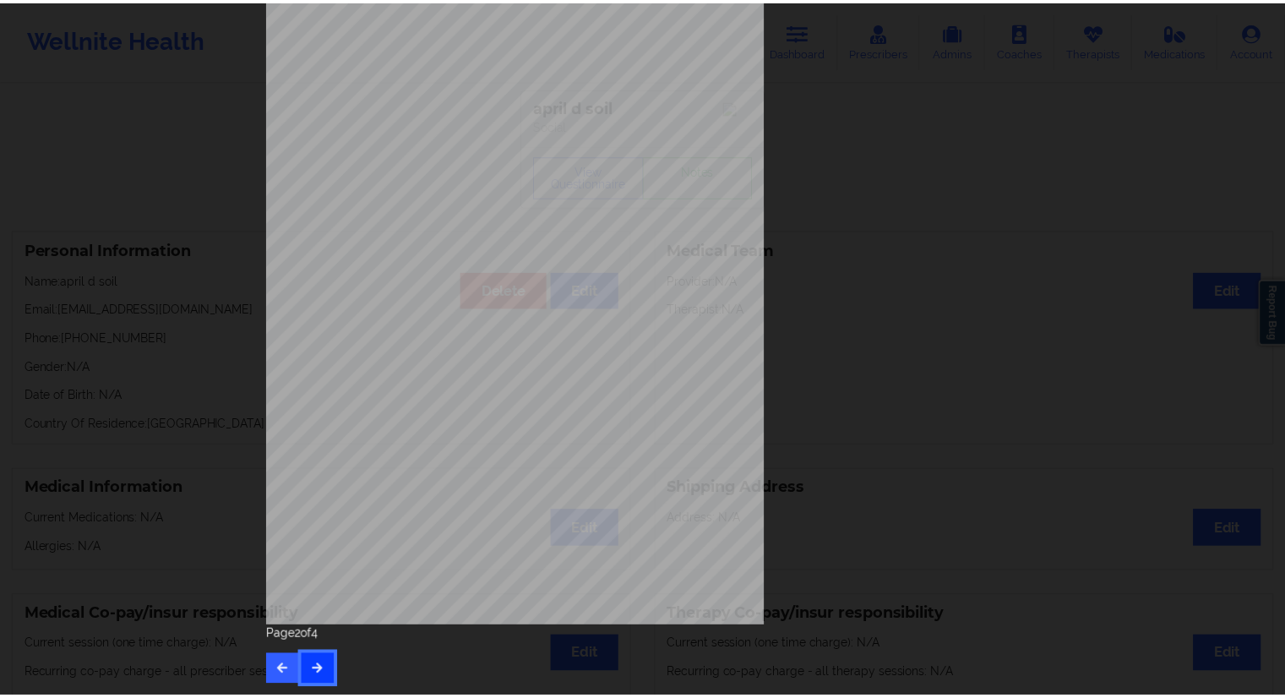
scroll to position [0, 0]
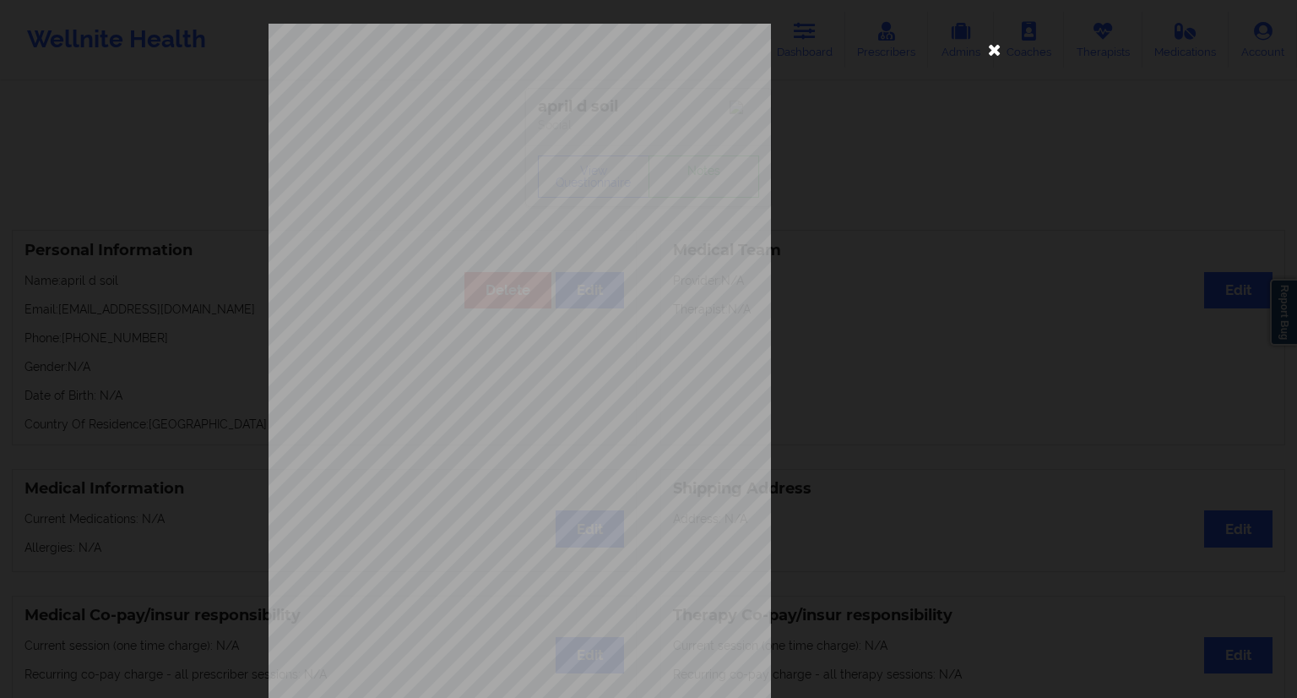
click at [987, 52] on icon at bounding box center [994, 48] width 27 height 27
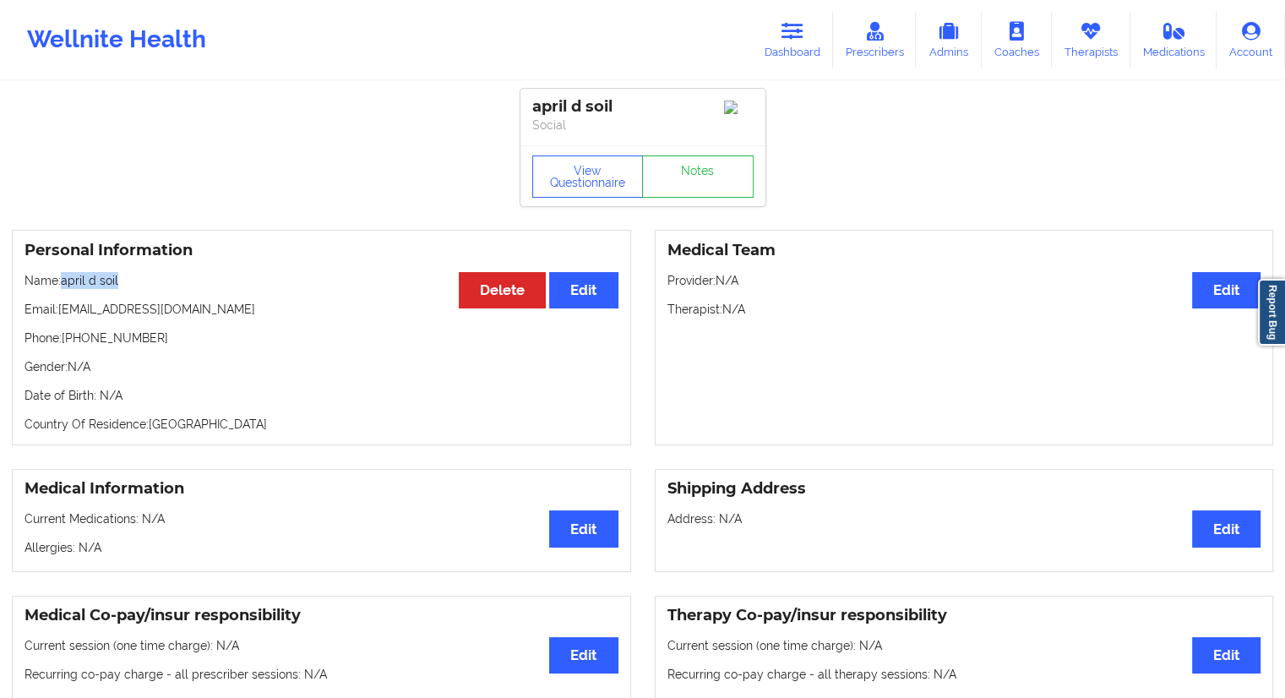
drag, startPoint x: 135, startPoint y: 284, endPoint x: 63, endPoint y: 280, distance: 71.9
click at [63, 280] on p "Name: april d soil" at bounding box center [321, 280] width 594 height 17
copy p "april d soil"
drag, startPoint x: 117, startPoint y: 341, endPoint x: 63, endPoint y: 340, distance: 53.2
click at [63, 340] on p "Phone: [PHONE_NUMBER]" at bounding box center [321, 337] width 594 height 17
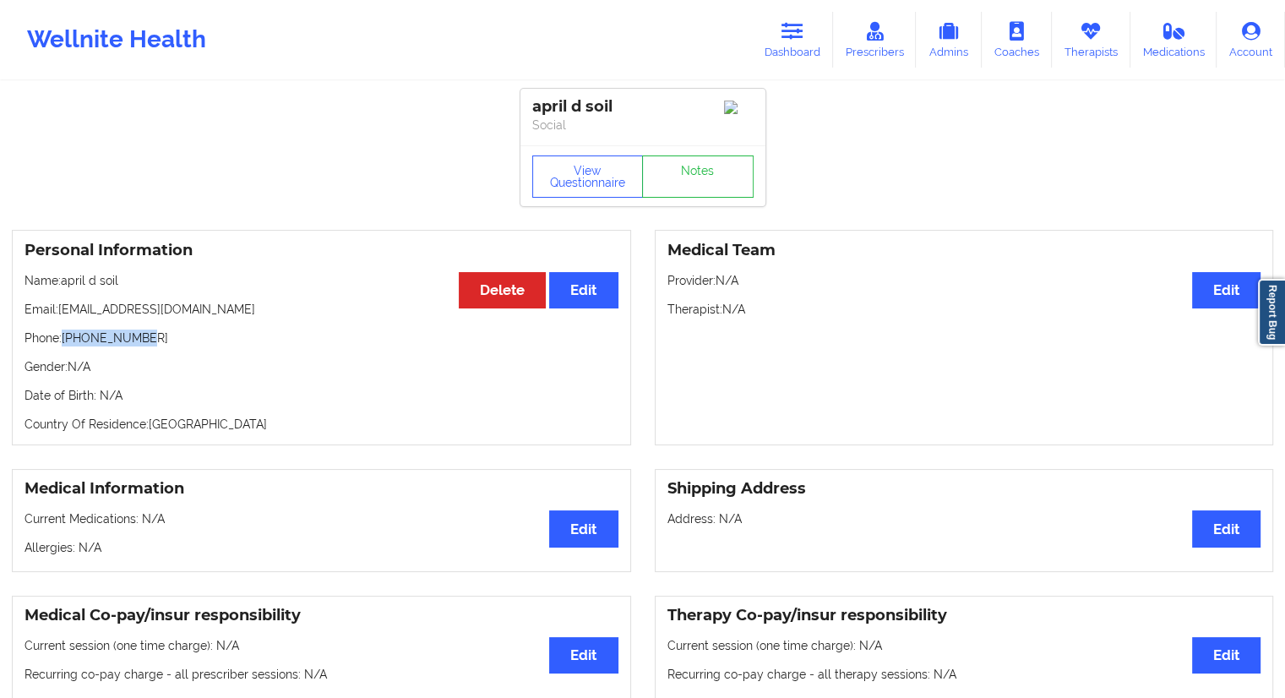
copy p "[PHONE_NUMBER]"
click at [588, 188] on button "View Questionnaire" at bounding box center [587, 176] width 111 height 42
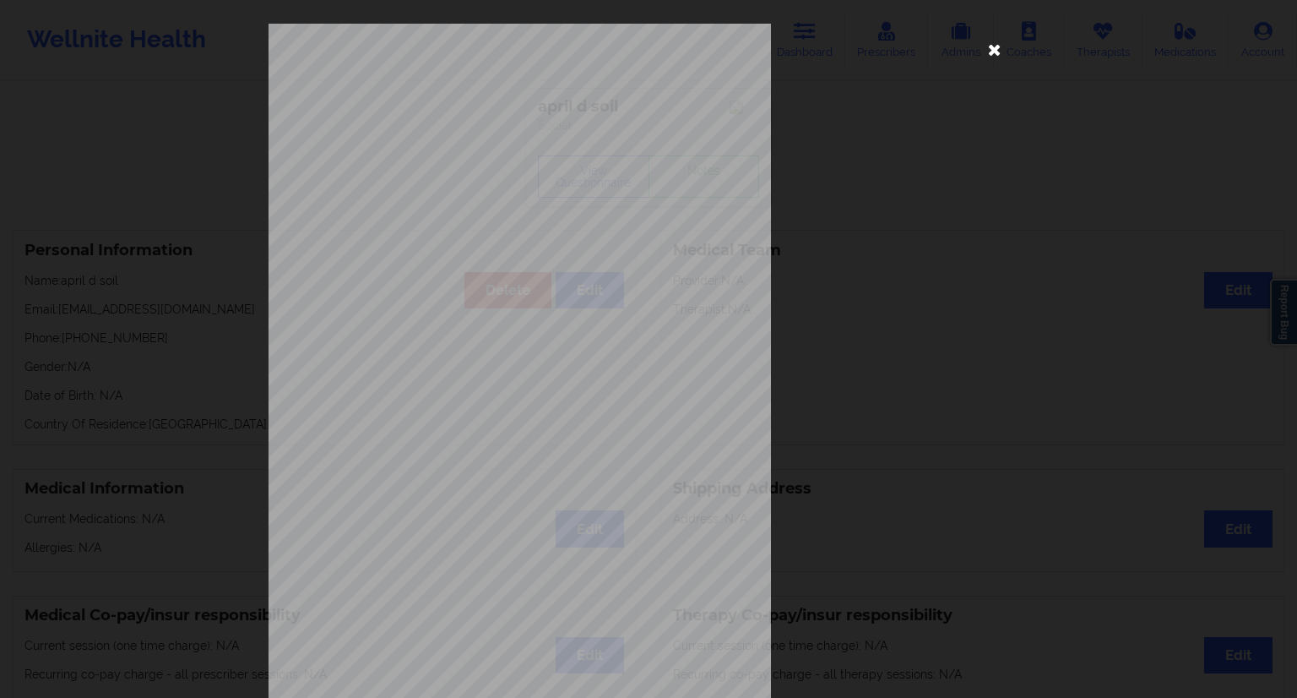
click at [992, 50] on icon at bounding box center [994, 48] width 27 height 27
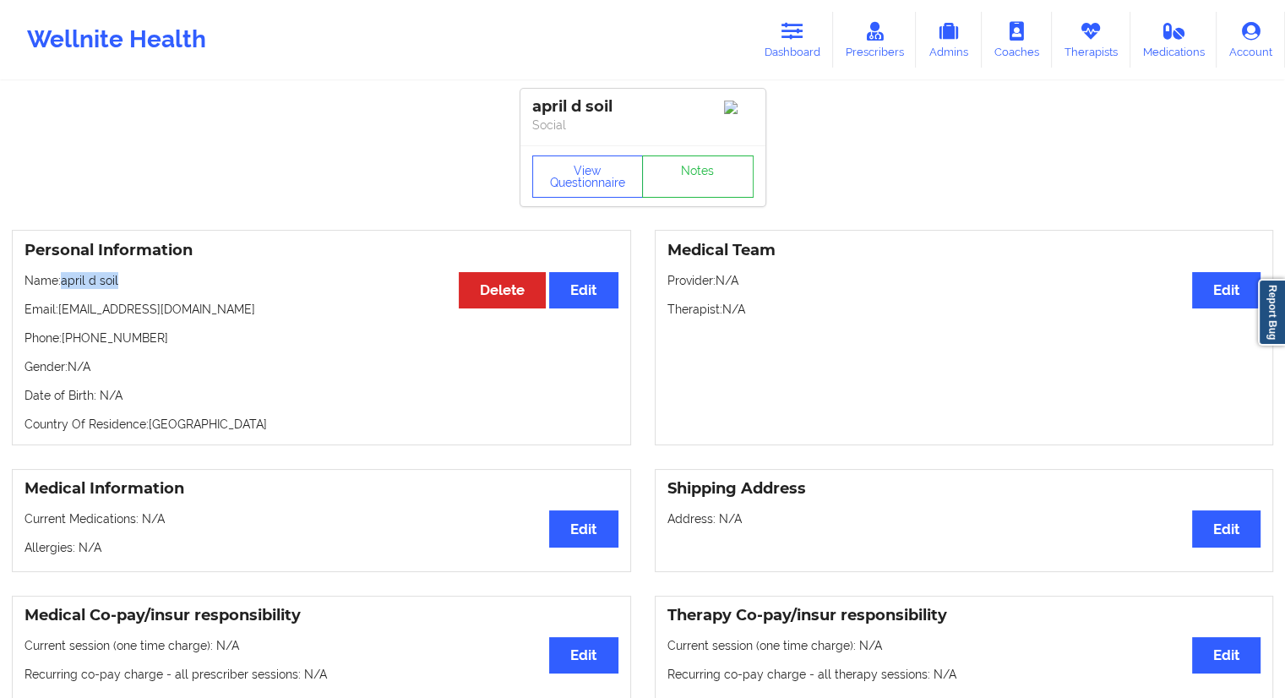
drag, startPoint x: 146, startPoint y: 285, endPoint x: 64, endPoint y: 285, distance: 81.9
click at [64, 285] on p "Name: april d soil" at bounding box center [321, 280] width 594 height 17
copy p "april d soil"
